Goal: Complete application form

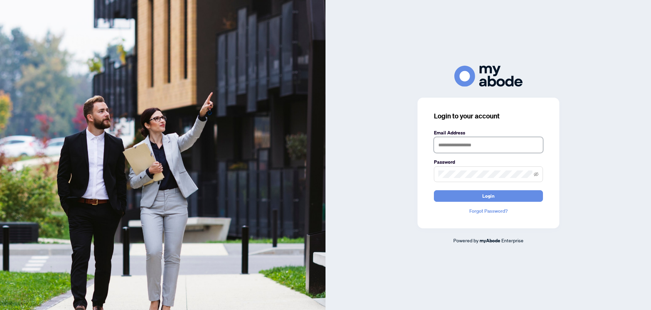
click at [493, 144] on input "text" at bounding box center [488, 145] width 109 height 16
type input "**********"
click at [434, 190] on button "Login" at bounding box center [488, 196] width 109 height 12
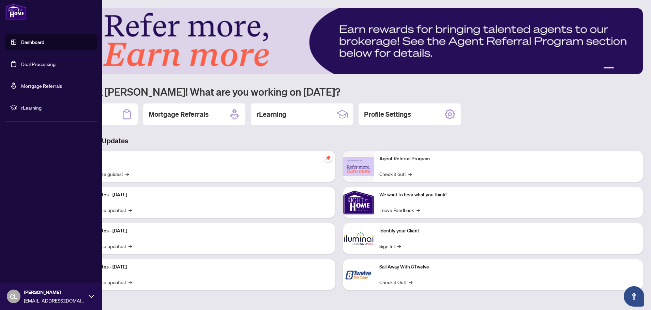
click at [26, 64] on link "Deal Processing" at bounding box center [38, 64] width 34 height 6
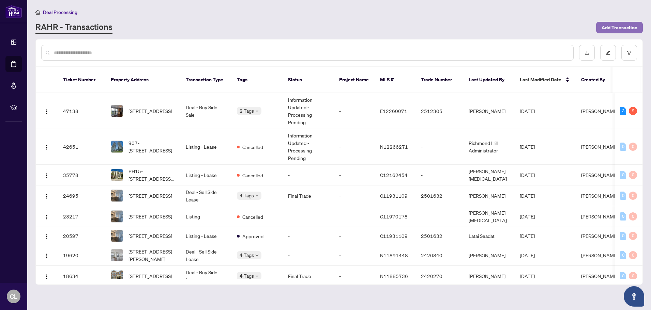
click at [622, 25] on span "Add Transaction" at bounding box center [619, 27] width 36 height 11
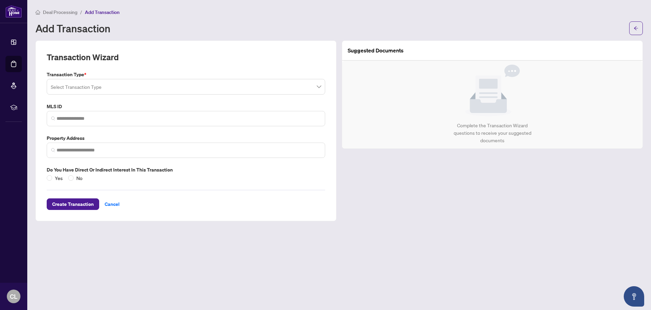
click at [321, 85] on div "Select Transaction Type" at bounding box center [186, 87] width 278 height 16
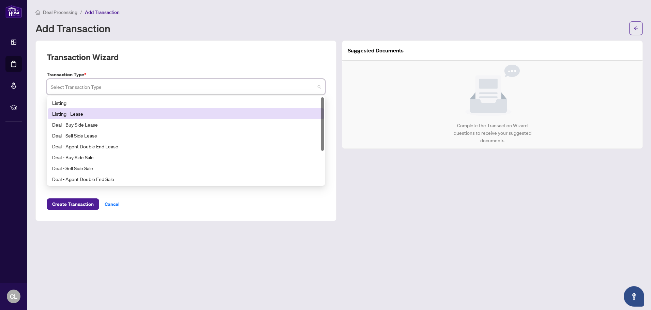
click at [84, 114] on div "Listing - Lease" at bounding box center [185, 113] width 267 height 7
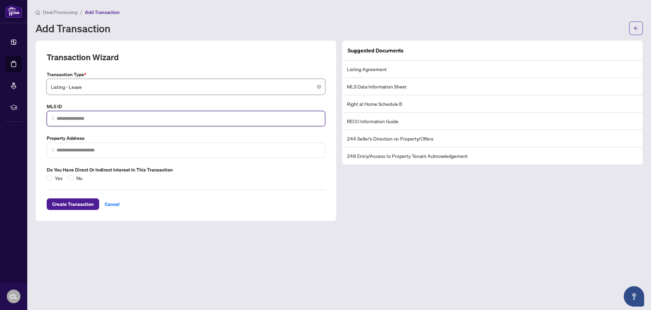
click at [119, 117] on input "search" at bounding box center [189, 118] width 264 height 7
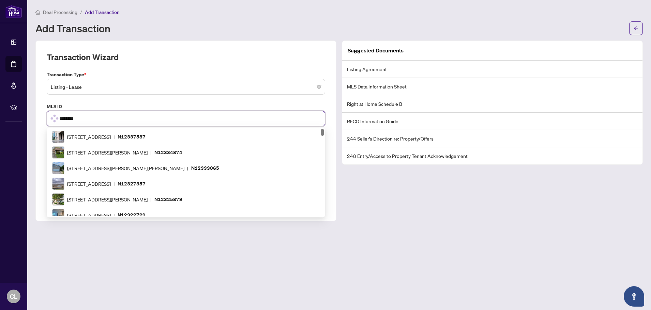
type input "*********"
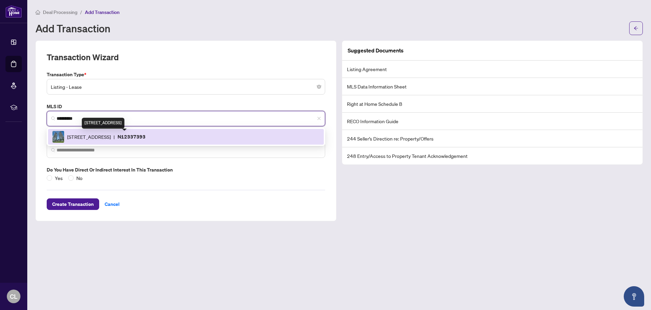
click at [111, 135] on span "[STREET_ADDRESS]" at bounding box center [89, 136] width 44 height 7
type input "**********"
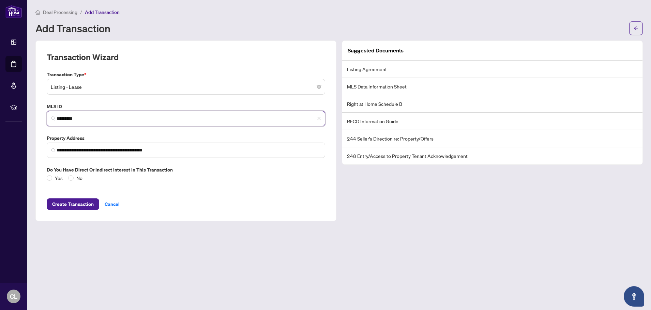
type input "*********"
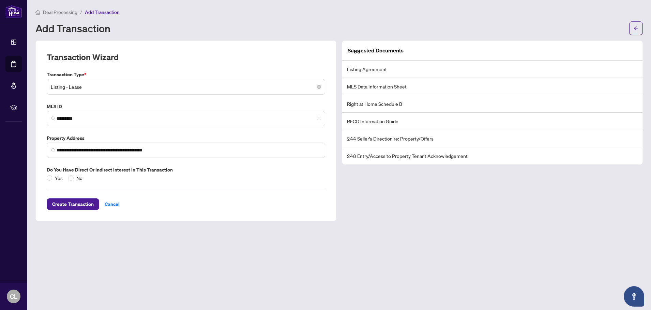
drag, startPoint x: 475, startPoint y: 220, endPoint x: 466, endPoint y: 218, distance: 8.9
click at [475, 220] on div "Suggested Documents Listing Agreement MLS Data Information Sheet Right at Home …" at bounding box center [492, 131] width 306 height 181
click at [69, 202] on span "Create Transaction" at bounding box center [73, 204] width 42 height 11
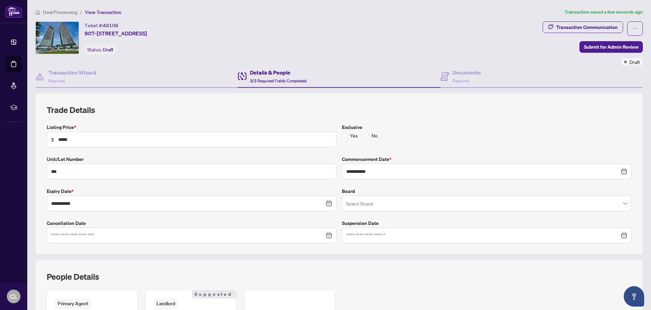
drag, startPoint x: 484, startPoint y: 278, endPoint x: 479, endPoint y: 277, distance: 5.2
click at [484, 278] on div "People Details" at bounding box center [339, 280] width 584 height 19
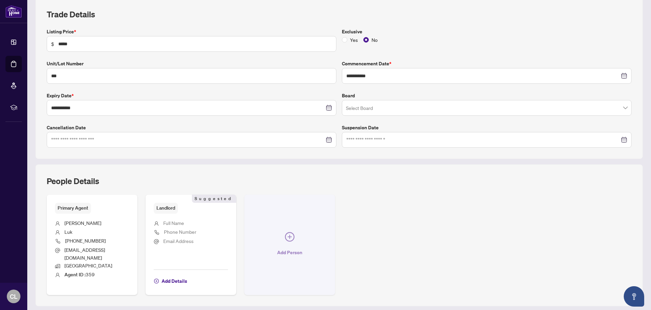
scroll to position [136, 0]
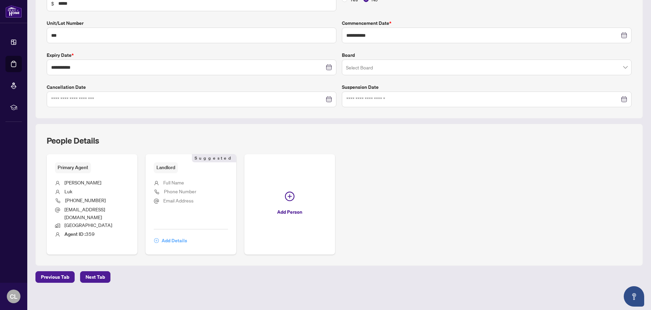
click at [176, 238] on span "Add Details" at bounding box center [174, 240] width 26 height 11
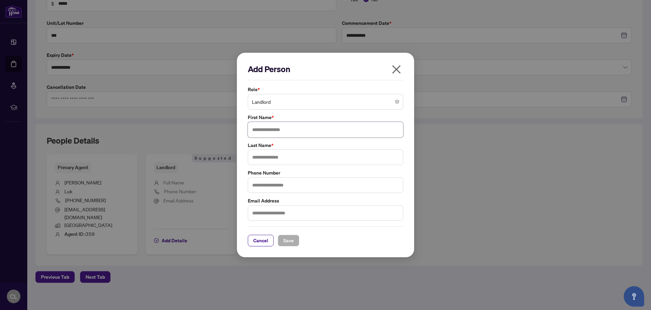
click at [378, 129] on input "text" at bounding box center [325, 130] width 155 height 16
type input "********"
type input "****"
click at [287, 240] on span "Save" at bounding box center [288, 240] width 11 height 11
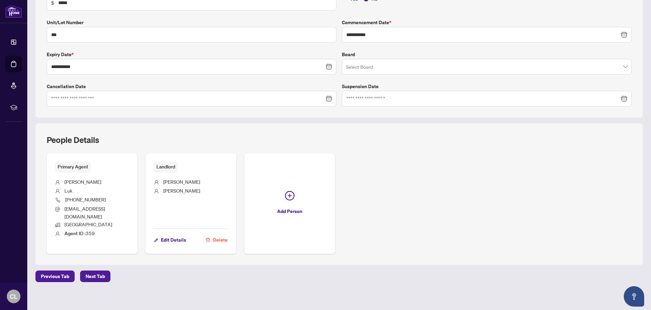
scroll to position [141, 0]
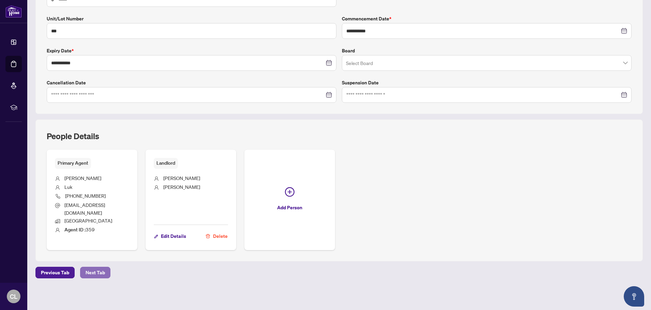
click at [93, 271] on span "Next Tab" at bounding box center [94, 272] width 19 height 11
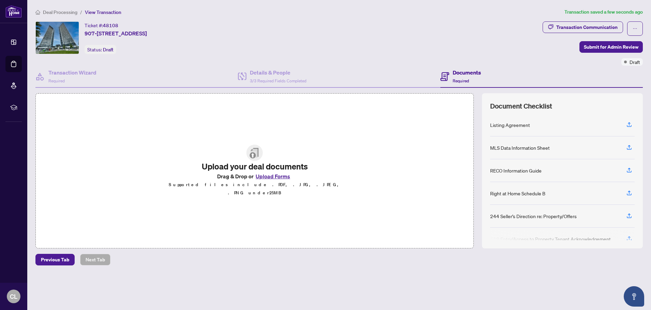
click at [265, 181] on button "Upload Forms" at bounding box center [272, 176] width 38 height 9
click at [273, 179] on button "Upload Forms" at bounding box center [272, 176] width 38 height 9
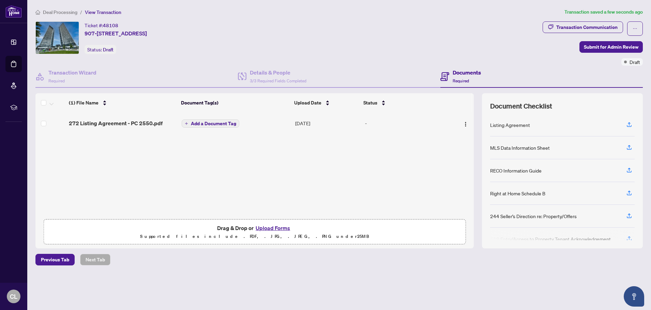
click at [265, 228] on button "Upload Forms" at bounding box center [272, 228] width 38 height 9
click at [203, 127] on span "Add a Document Tag" at bounding box center [213, 126] width 45 height 5
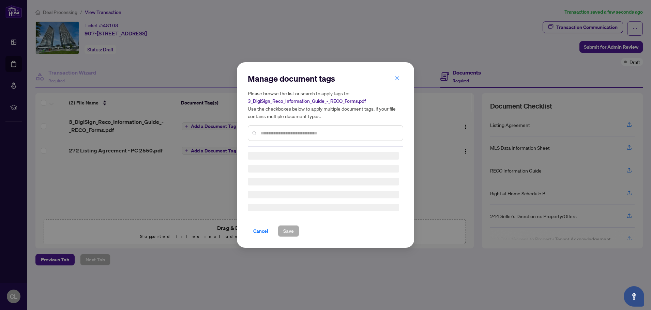
click at [273, 134] on div "Manage document tags Please browse the list or search to apply tags to: 3_DigiS…" at bounding box center [325, 155] width 155 height 164
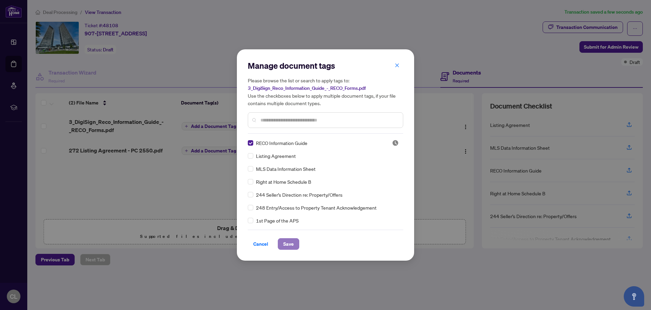
click at [291, 243] on button "Save" at bounding box center [288, 244] width 21 height 12
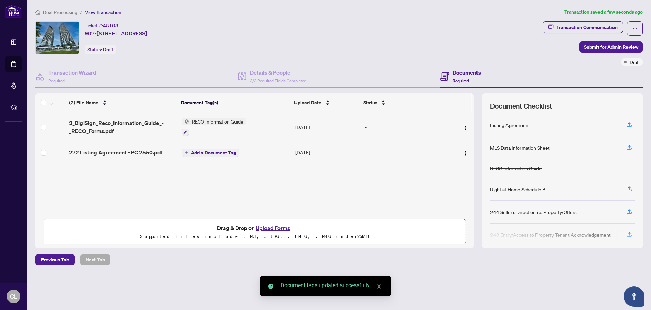
click at [212, 153] on span "Add a Document Tag" at bounding box center [213, 153] width 45 height 5
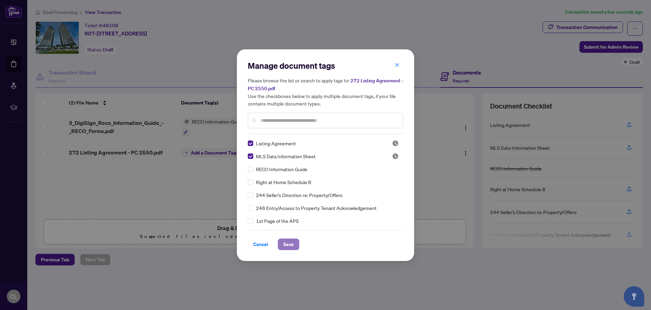
click at [291, 243] on span "Save" at bounding box center [288, 244] width 11 height 11
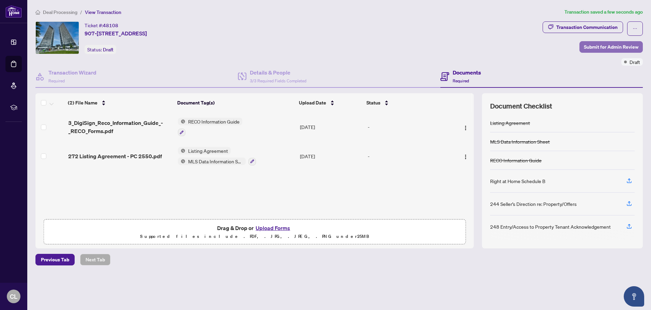
click at [608, 46] on span "Submit for Admin Review" at bounding box center [610, 47] width 54 height 11
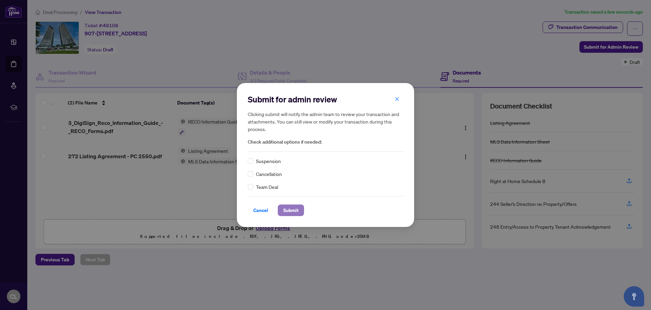
click at [283, 211] on span "Submit" at bounding box center [290, 210] width 15 height 11
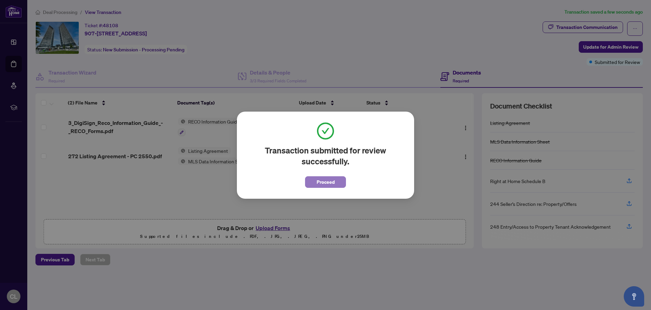
click at [322, 183] on span "Proceed" at bounding box center [325, 182] width 18 height 11
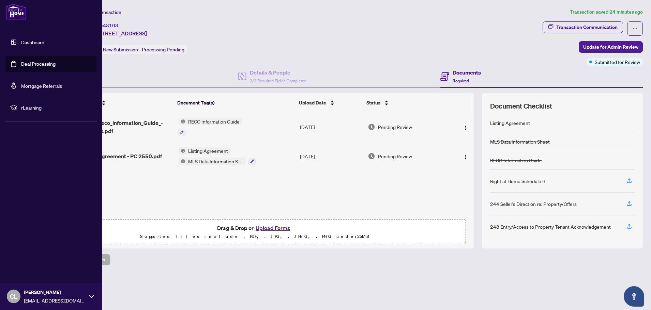
click at [32, 65] on link "Deal Processing" at bounding box center [38, 64] width 34 height 6
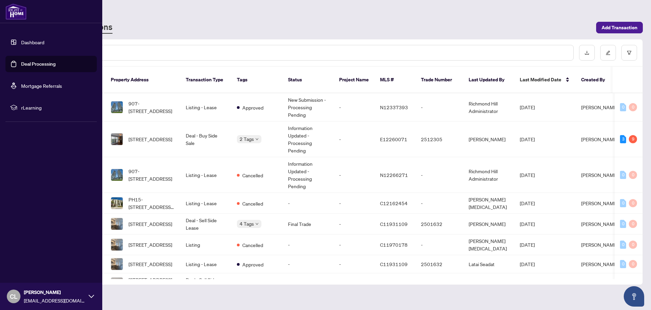
click at [90, 295] on icon at bounding box center [91, 296] width 5 height 5
click at [28, 257] on span "Logout" at bounding box center [27, 256] width 15 height 11
